Goal: Check status: Check status

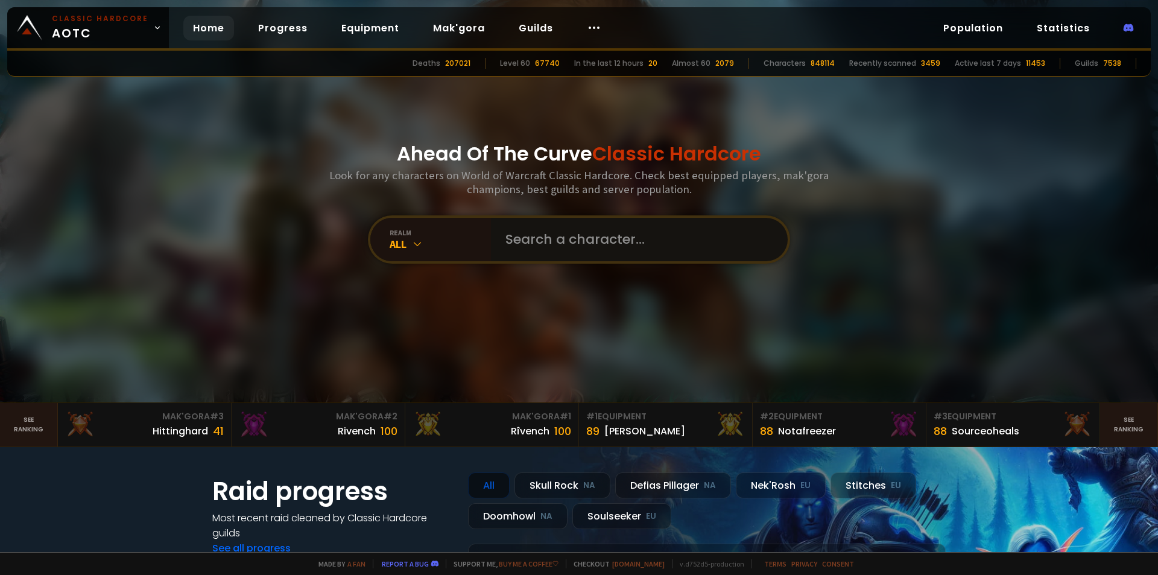
click at [523, 235] on input "text" at bounding box center [635, 239] width 275 height 43
type input "finnmittens"
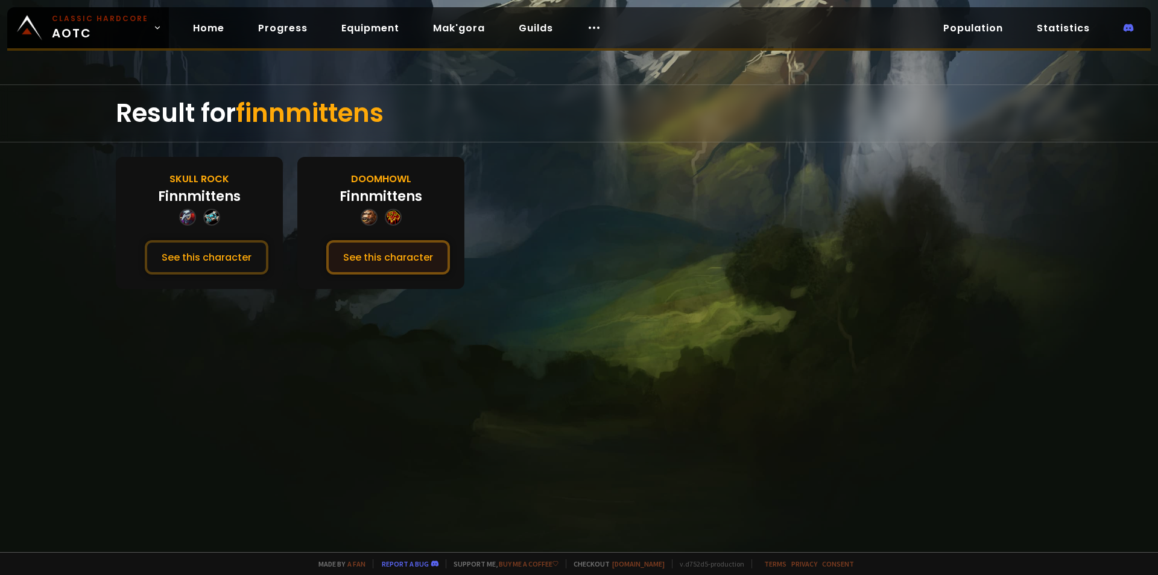
click at [408, 253] on button "See this character" at bounding box center [388, 257] width 124 height 34
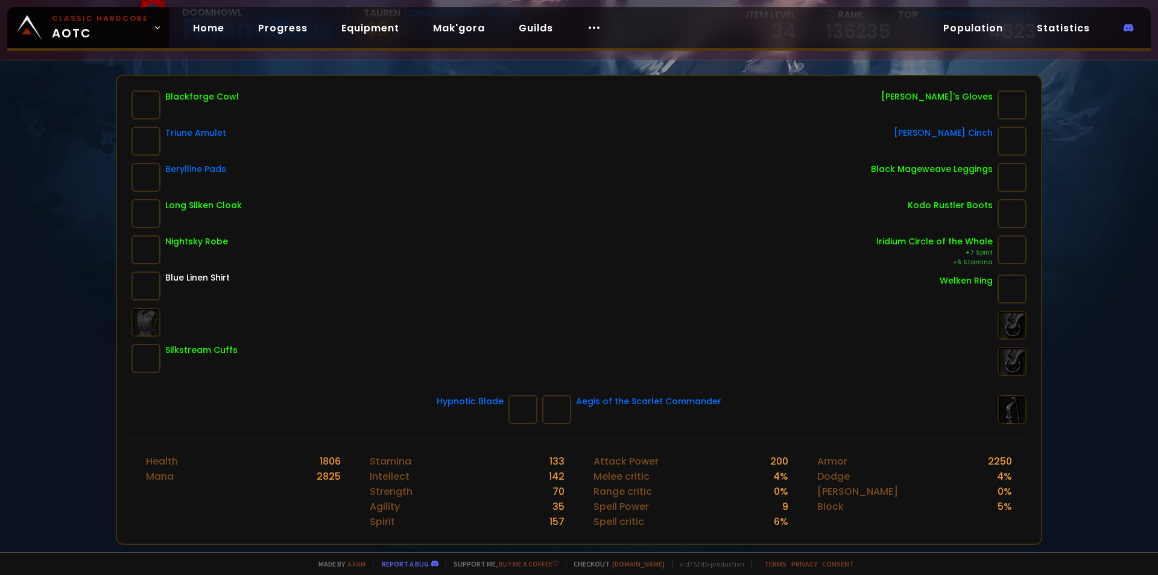
scroll to position [121, 0]
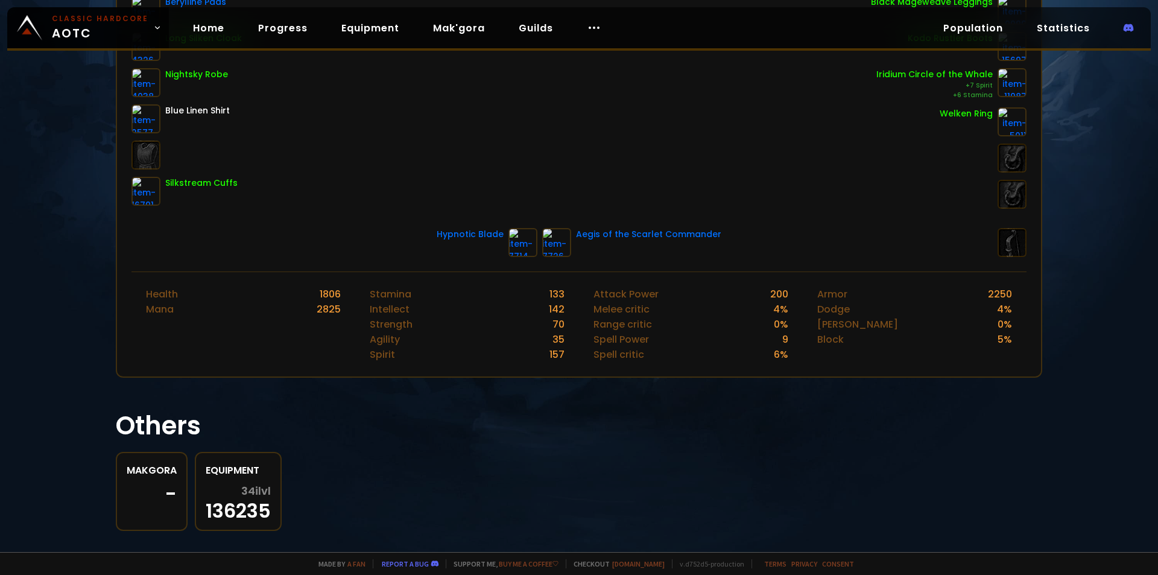
scroll to position [324, 0]
